Goal: Task Accomplishment & Management: Complete application form

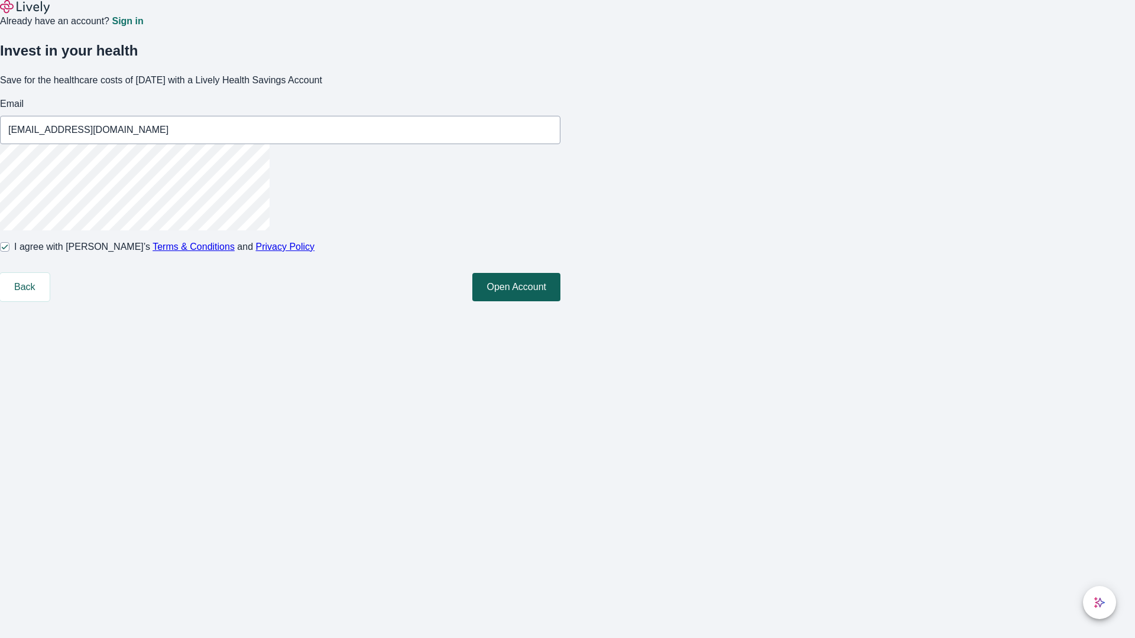
click at [560, 301] on button "Open Account" at bounding box center [516, 287] width 88 height 28
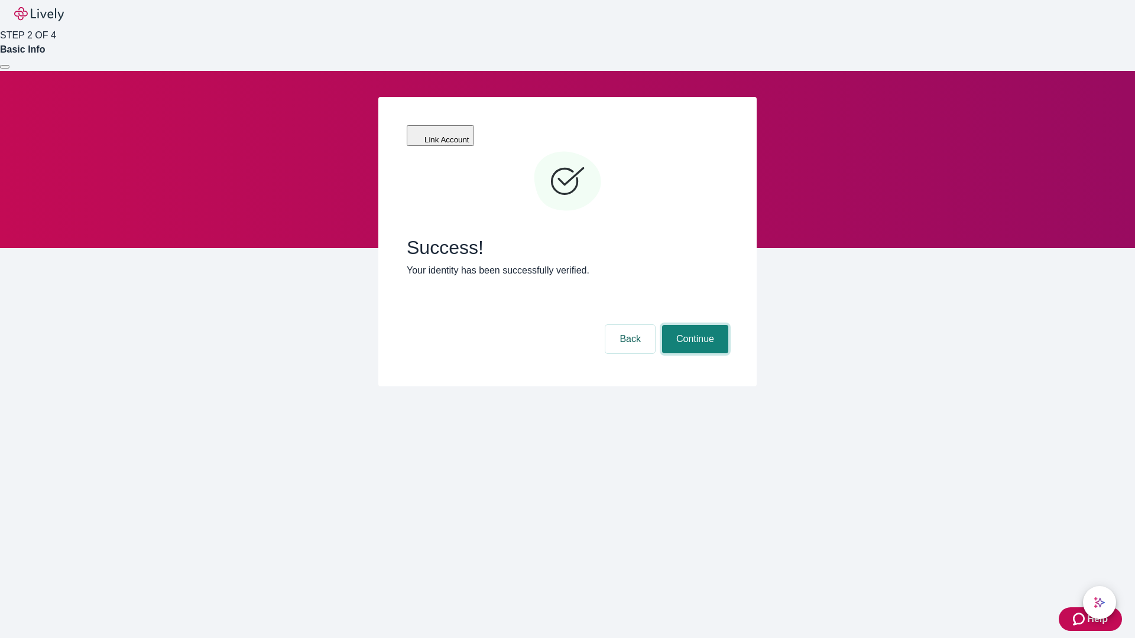
click at [693, 325] on button "Continue" at bounding box center [695, 339] width 66 height 28
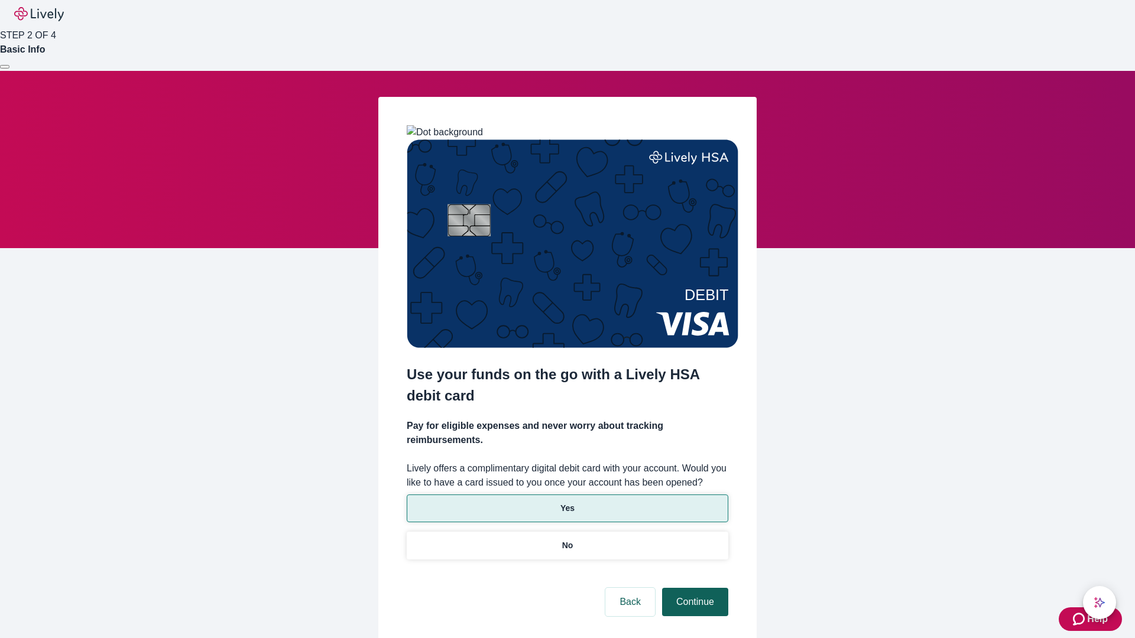
click at [567, 502] on p "Yes" at bounding box center [567, 508] width 14 height 12
click at [693, 588] on button "Continue" at bounding box center [695, 602] width 66 height 28
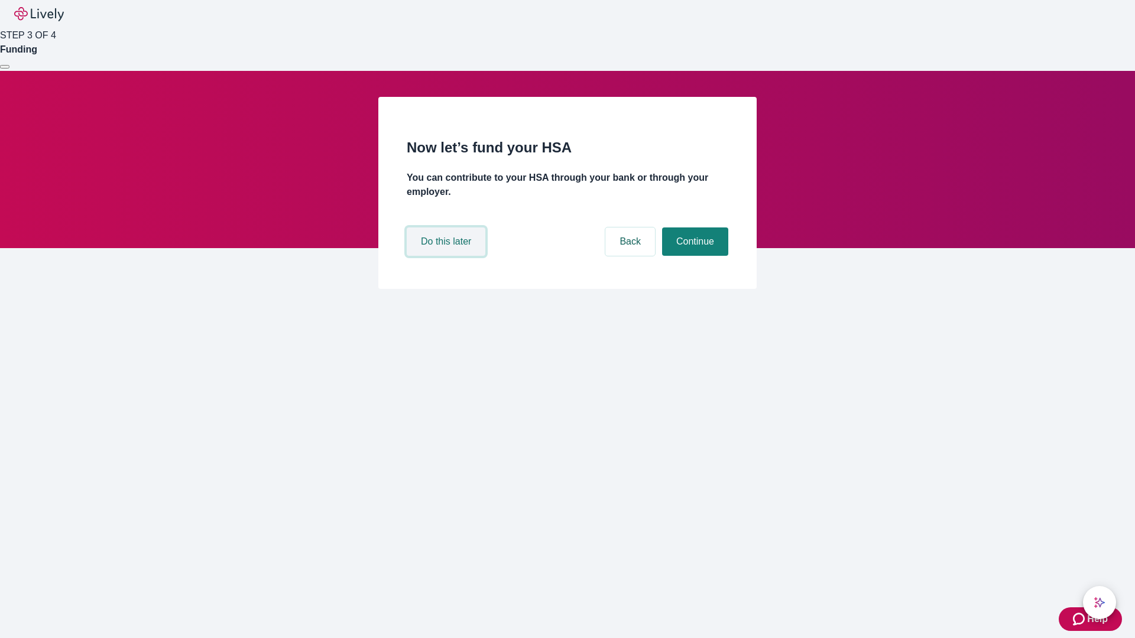
click at [447, 256] on button "Do this later" at bounding box center [446, 242] width 79 height 28
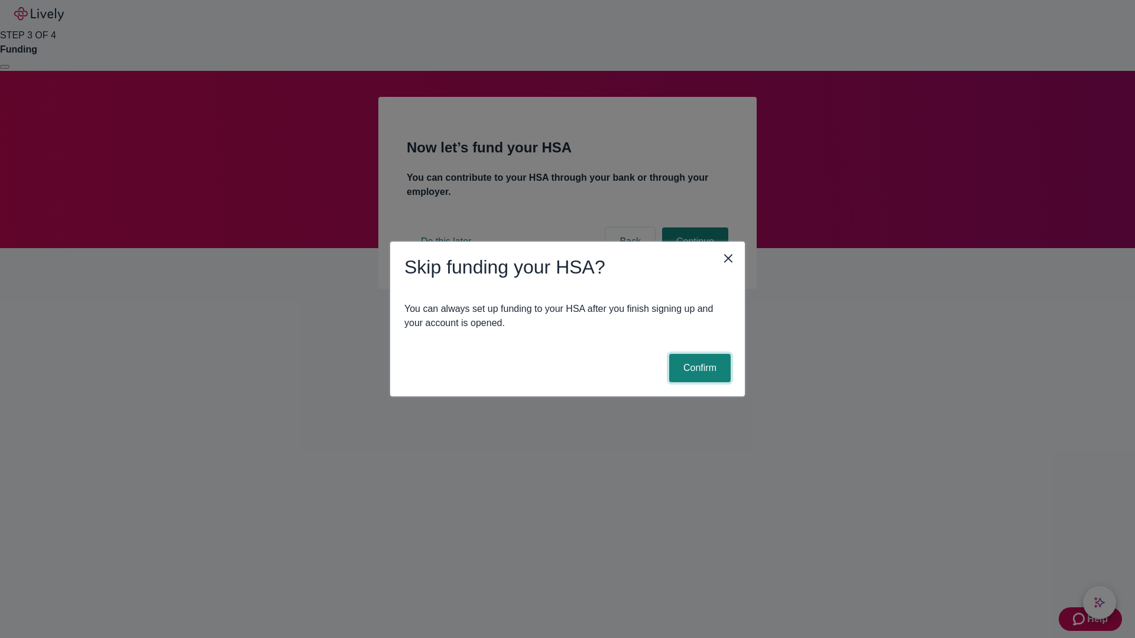
click at [698, 368] on button "Confirm" at bounding box center [699, 368] width 61 height 28
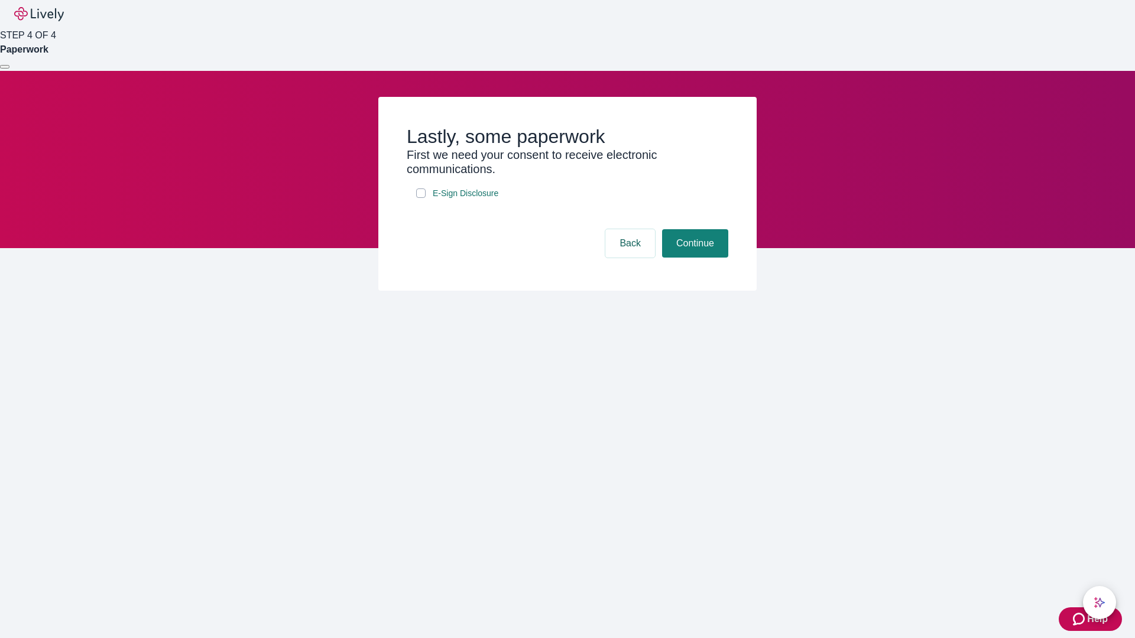
click at [421, 198] on input "E-Sign Disclosure" at bounding box center [420, 193] width 9 height 9
checkbox input "true"
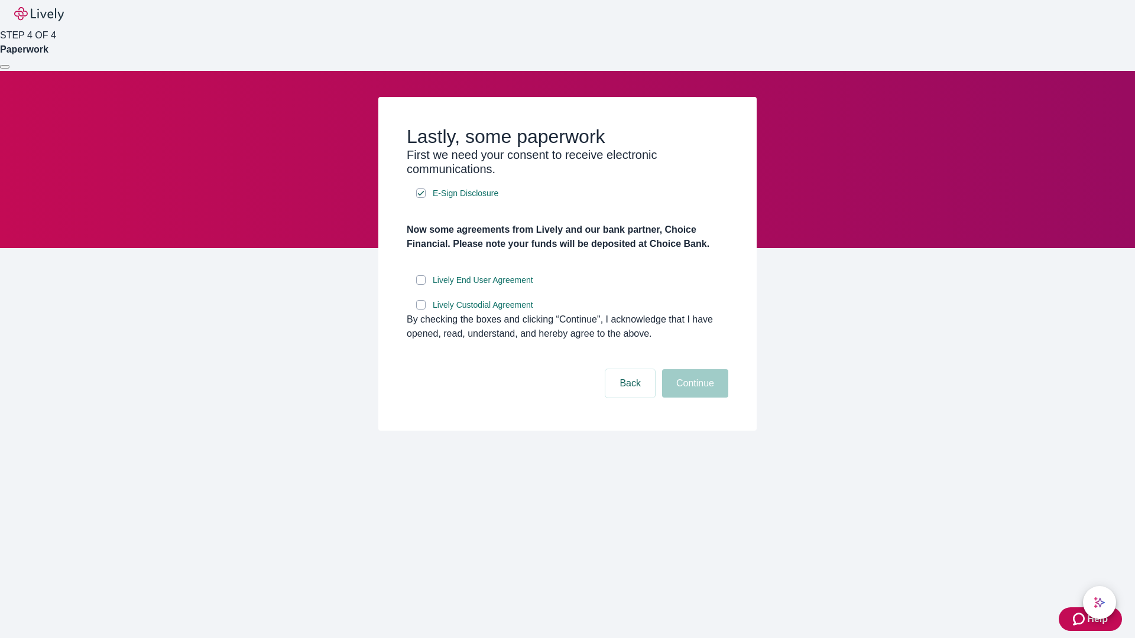
click at [421, 285] on input "Lively End User Agreement" at bounding box center [420, 279] width 9 height 9
checkbox input "true"
click at [421, 310] on input "Lively Custodial Agreement" at bounding box center [420, 304] width 9 height 9
checkbox input "true"
click at [693, 398] on button "Continue" at bounding box center [695, 383] width 66 height 28
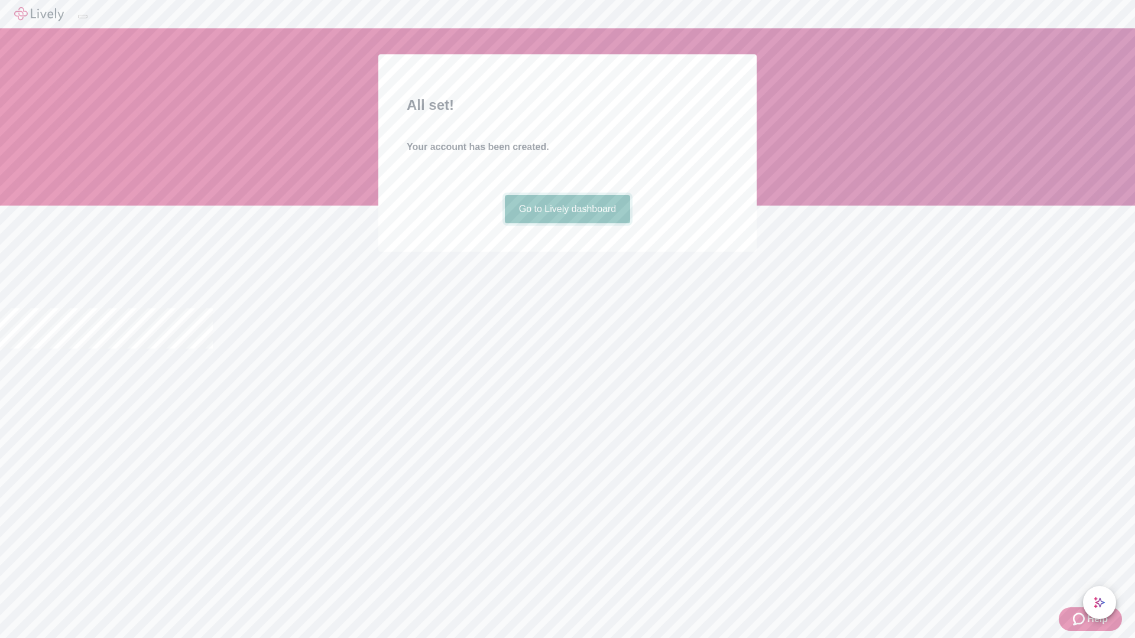
click at [567, 223] on link "Go to Lively dashboard" at bounding box center [568, 209] width 126 height 28
